Goal: Find specific page/section

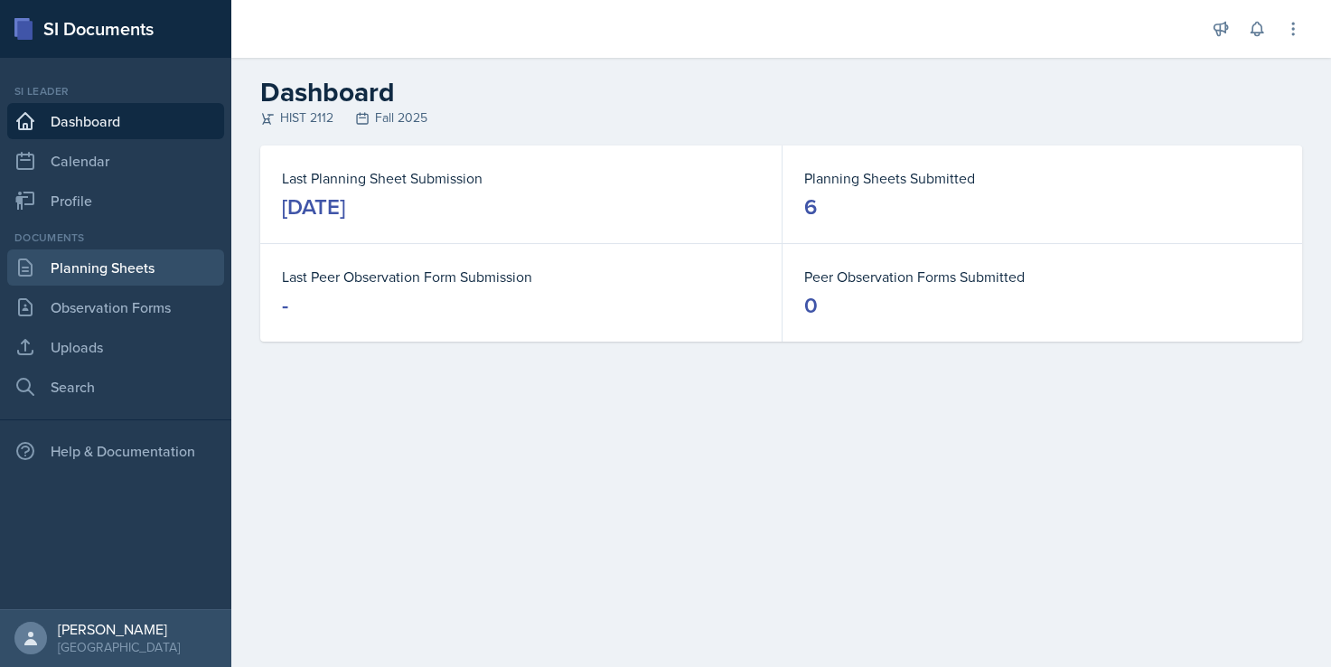
click at [154, 265] on link "Planning Sheets" at bounding box center [115, 267] width 217 height 36
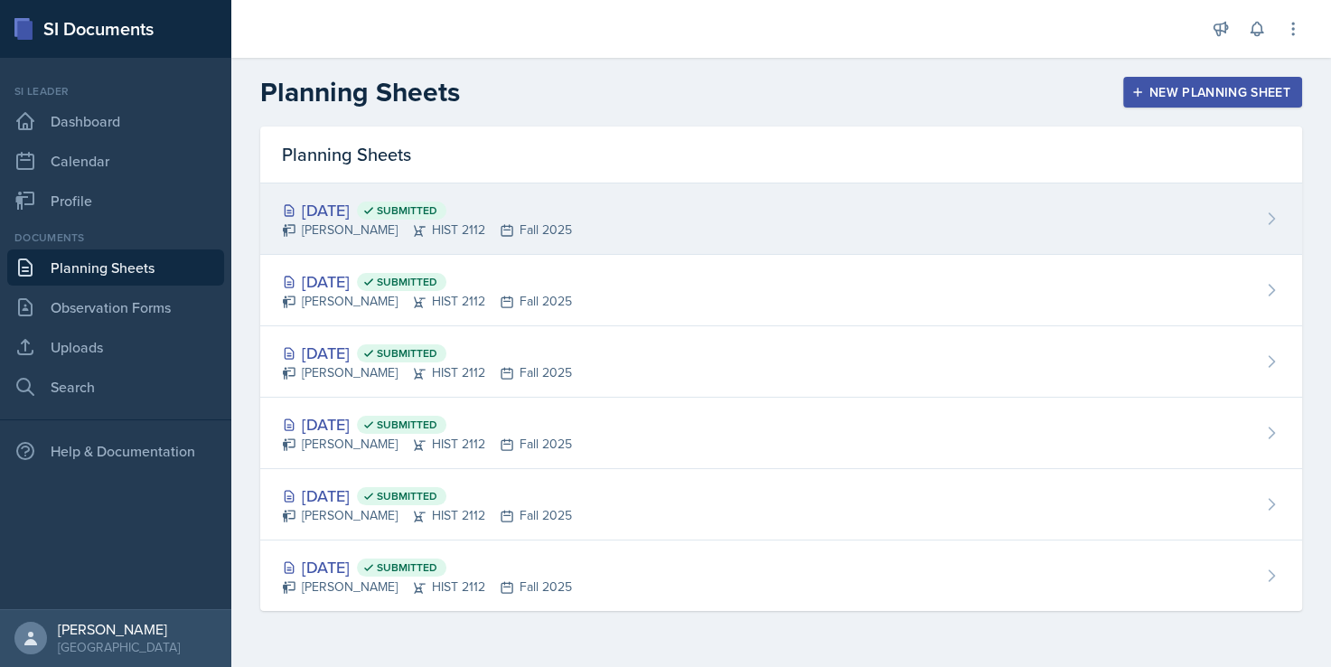
click at [378, 203] on div "[DATE] Submitted" at bounding box center [427, 210] width 290 height 24
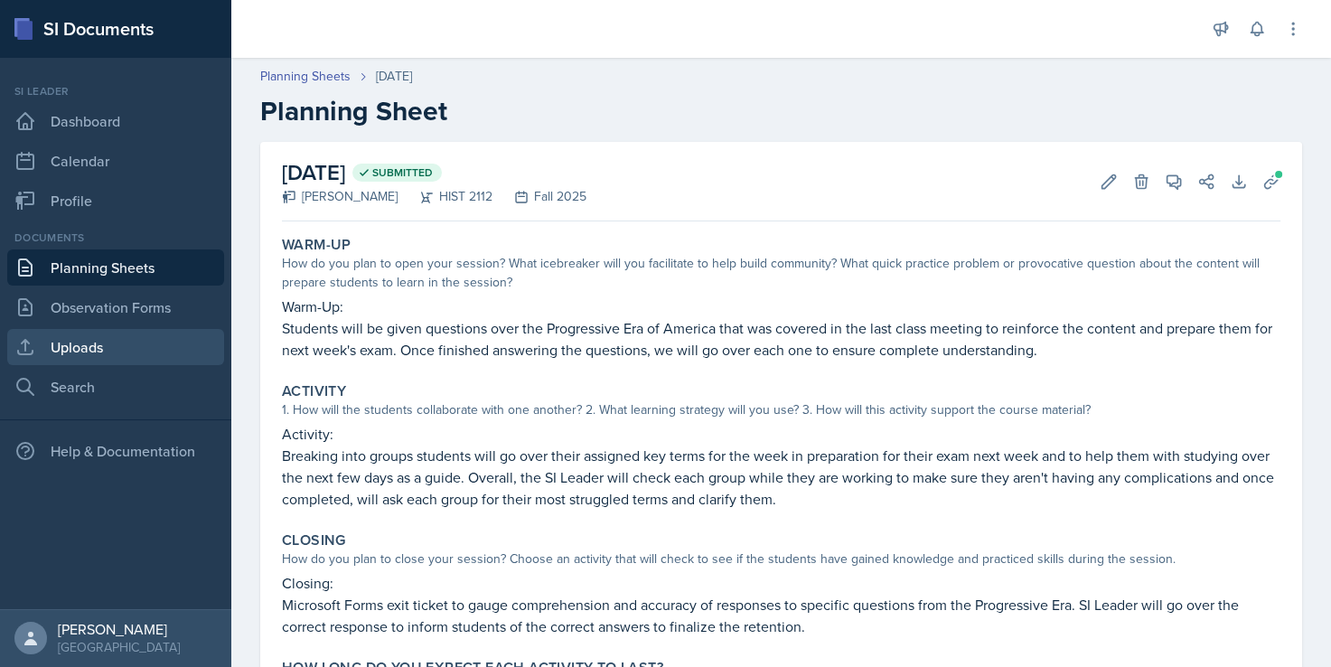
click at [179, 344] on link "Uploads" at bounding box center [115, 347] width 217 height 36
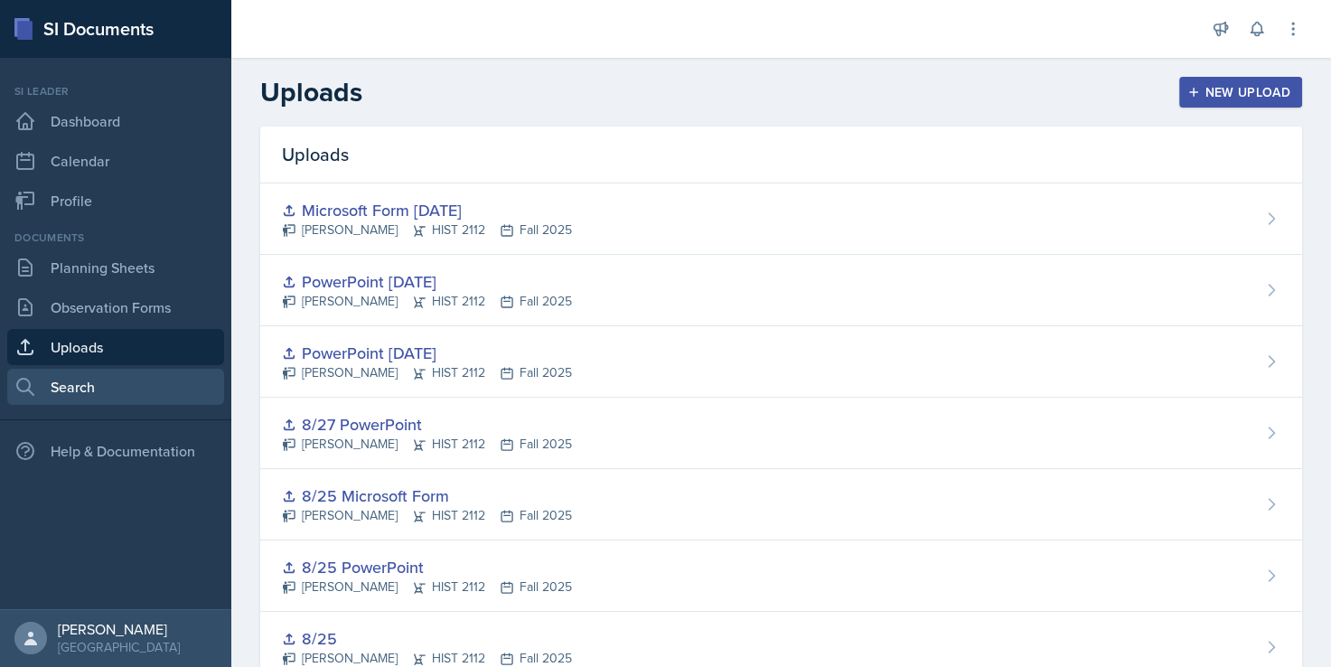
click at [148, 381] on link "Search" at bounding box center [115, 387] width 217 height 36
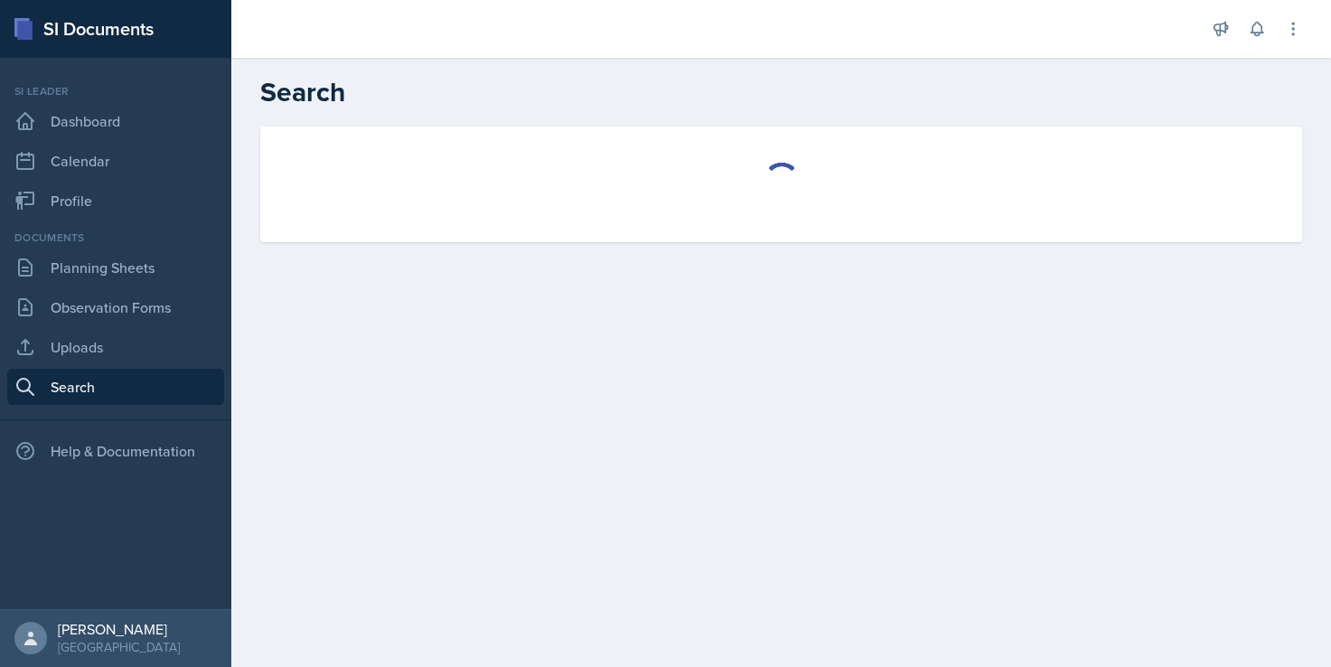
select select "all"
select select "1"
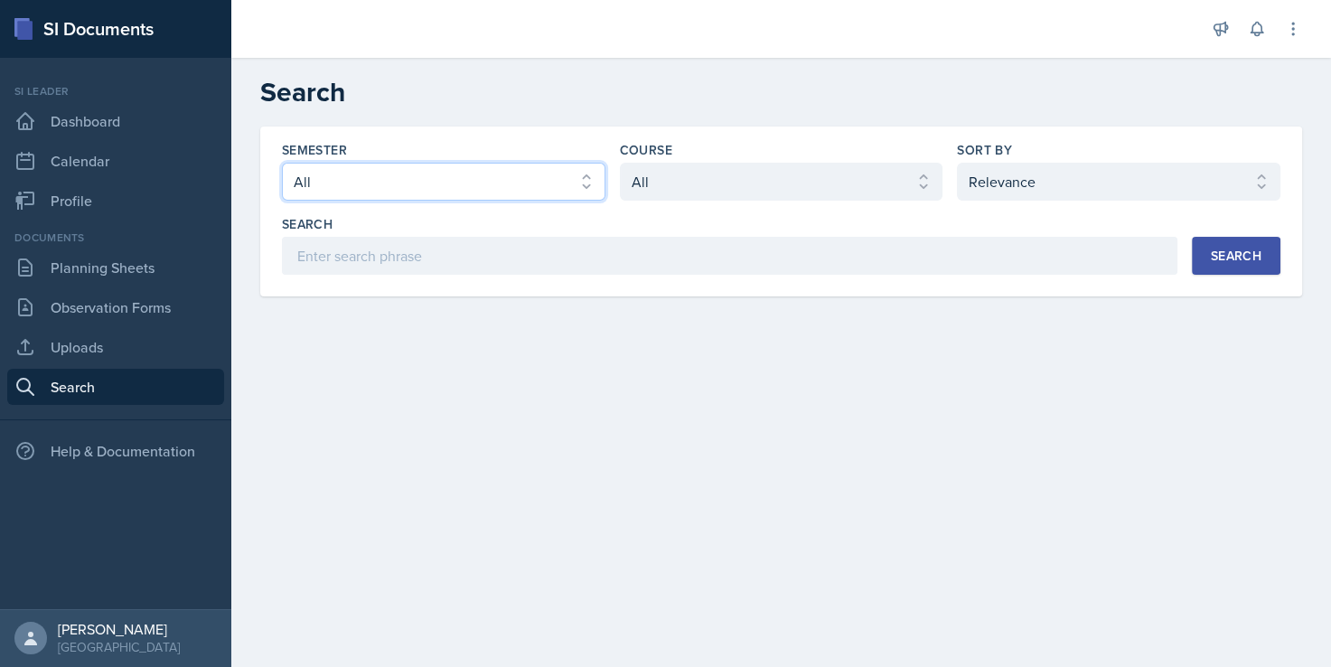
click at [470, 175] on select "Select semester All Fall 2025 Summer 2025 Spring 2025 Fall 2024 Summer 2024 Spr…" at bounding box center [443, 182] width 323 height 38
select select "2bed604d-1099-4043-b1bc-2365e8740244"
click at [282, 163] on select "Select semester All Fall 2025 Summer 2025 Spring 2025 Fall 2024 Summer 2024 Spr…" at bounding box center [443, 182] width 323 height 38
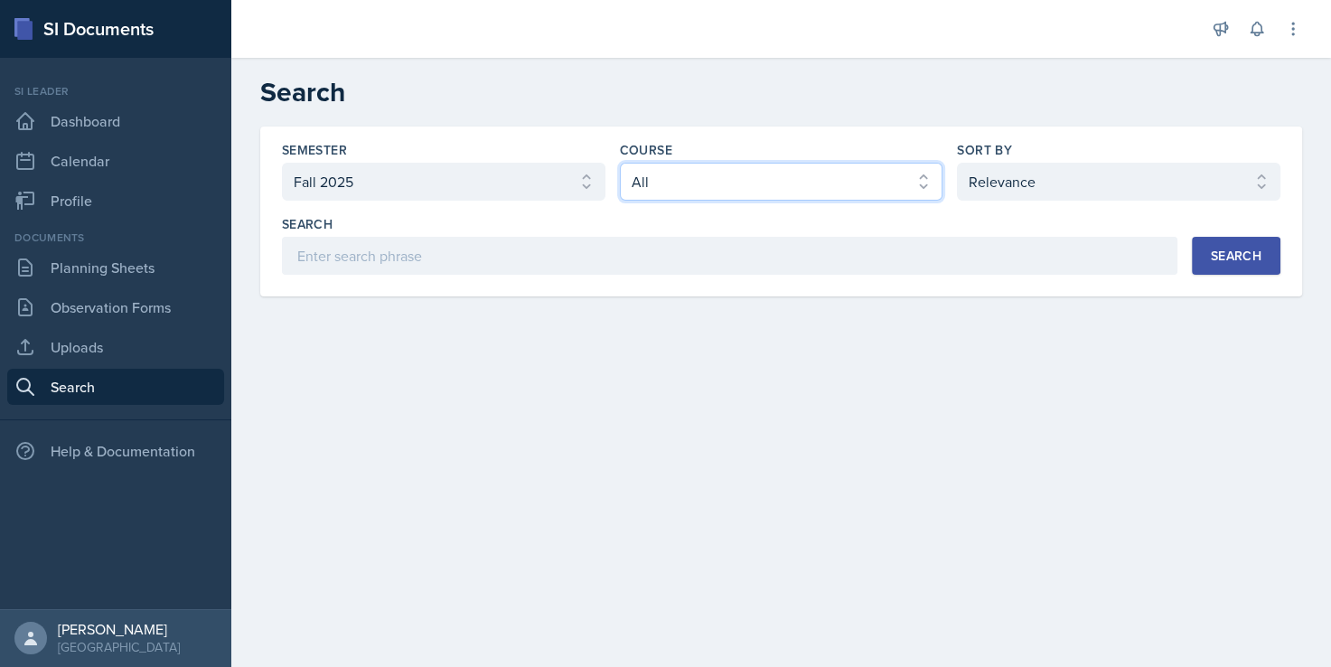
click at [636, 173] on select "Select course All ACCT 2101 ACCT 2102 ACCT 4050 ANTH 1102 ANTH 3301 ARCH 1000 A…" at bounding box center [781, 182] width 323 height 38
select select "e03f2d5a-f3a5-4e0e-9167-550ff5b2876a"
click at [620, 163] on select "Select course All ACCT 2101 ACCT 2102 ACCT 4050 ANTH 1102 ANTH 3301 ARCH 1000 A…" at bounding box center [781, 182] width 323 height 38
click at [1213, 268] on button "Search" at bounding box center [1236, 256] width 89 height 38
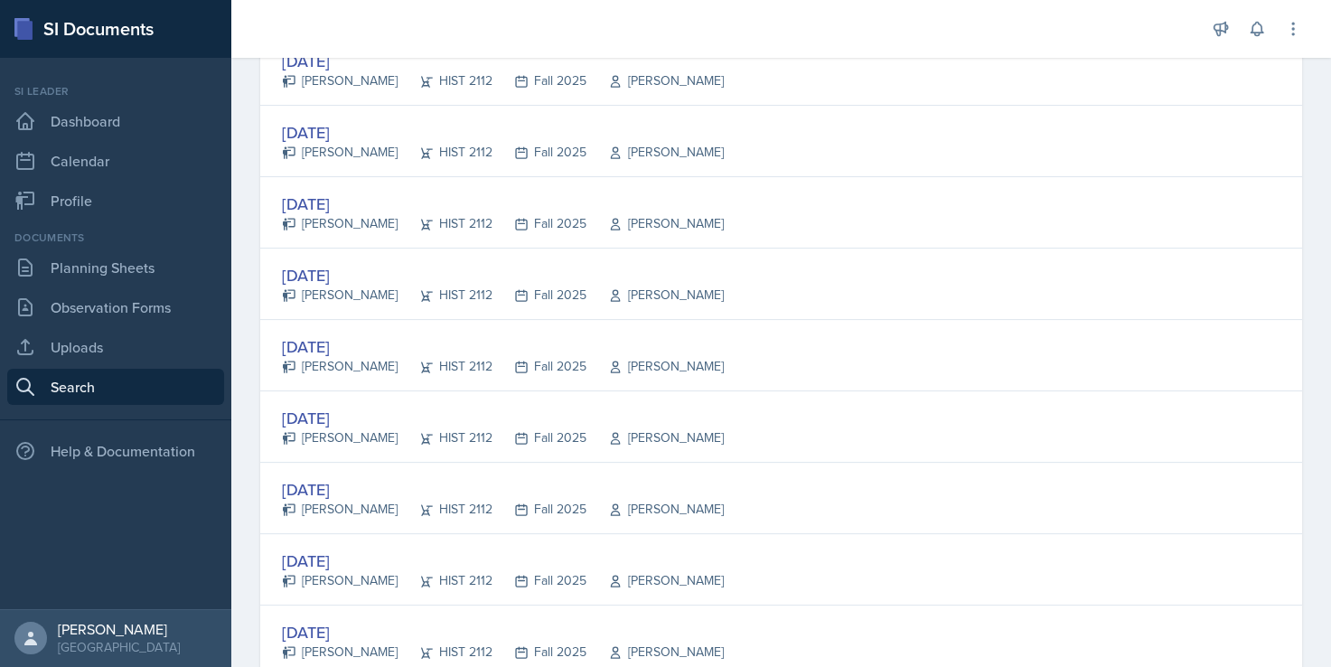
scroll to position [307, 0]
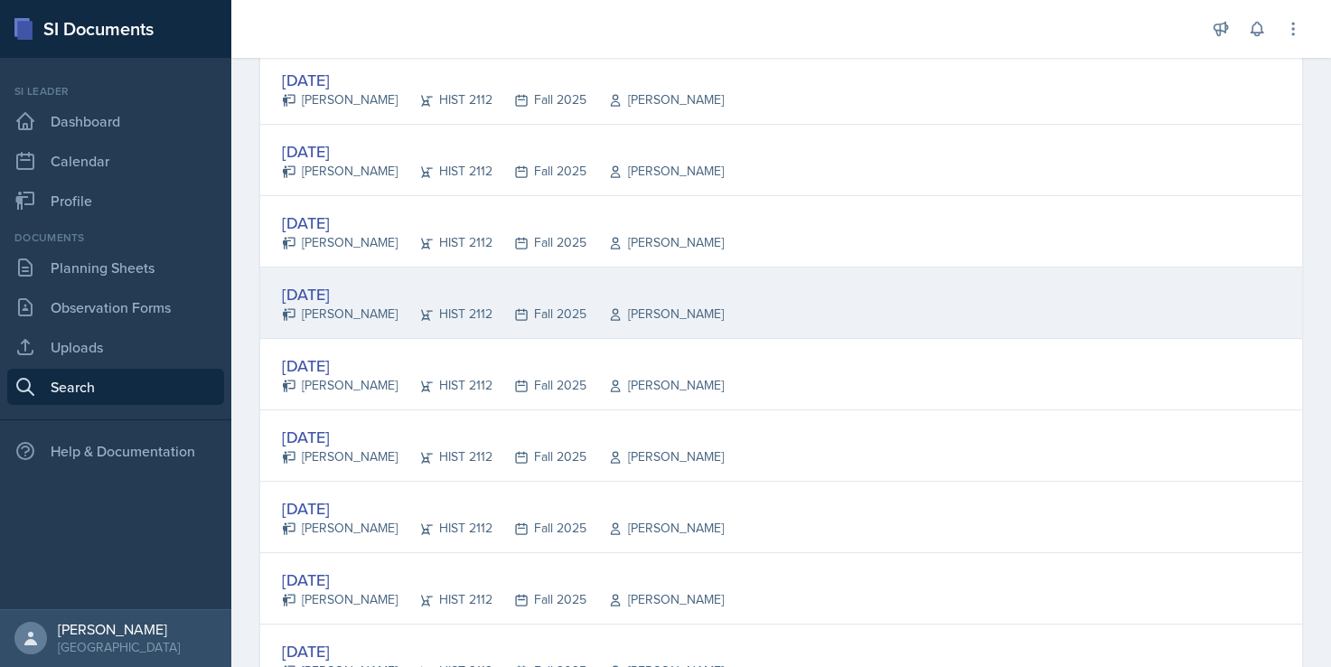
click at [366, 290] on div "[DATE]" at bounding box center [503, 294] width 442 height 24
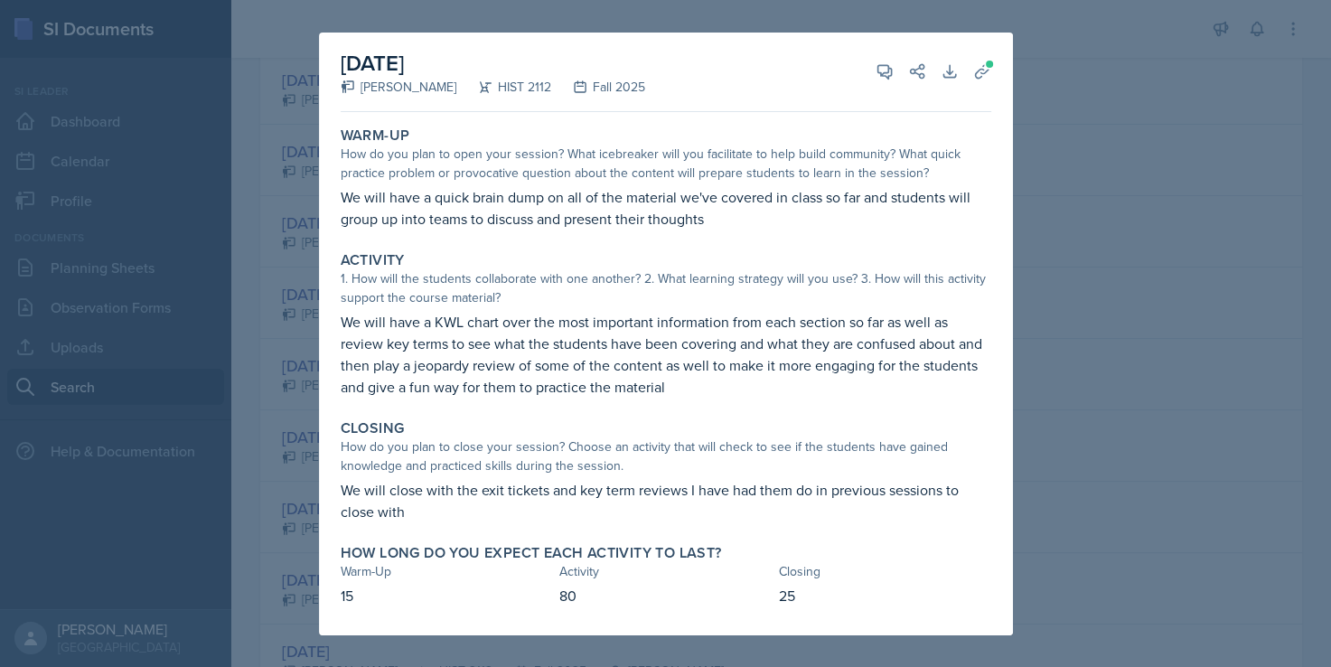
click at [1064, 167] on div at bounding box center [665, 333] width 1331 height 667
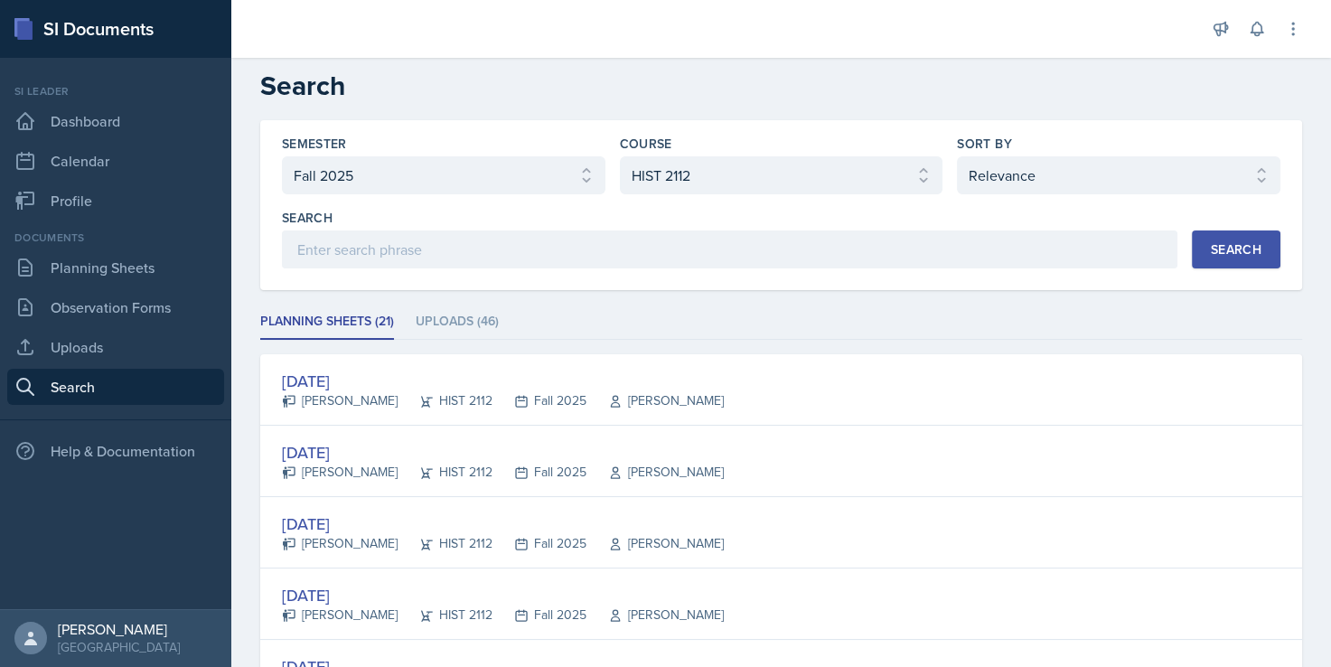
scroll to position [0, 0]
